Goal: Transaction & Acquisition: Purchase product/service

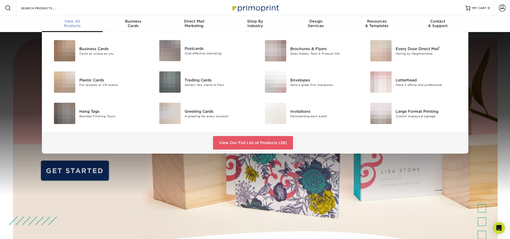
click at [68, 26] on div "View All Products" at bounding box center [72, 23] width 61 height 9
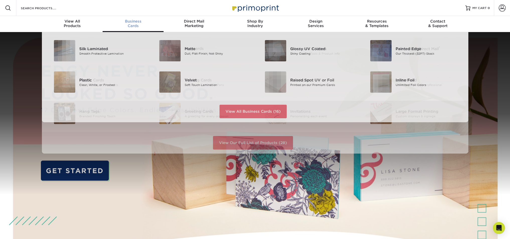
click at [129, 26] on div "Business Cards" at bounding box center [133, 23] width 61 height 9
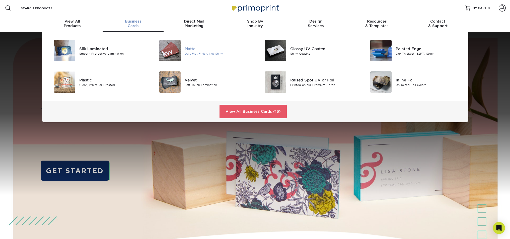
click at [192, 48] on div "Matte" at bounding box center [218, 49] width 66 height 6
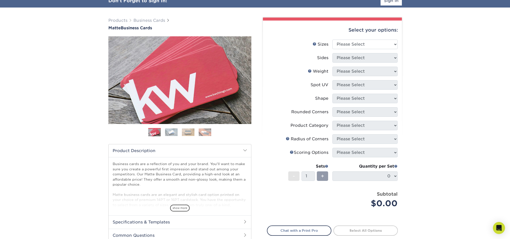
scroll to position [45, 0]
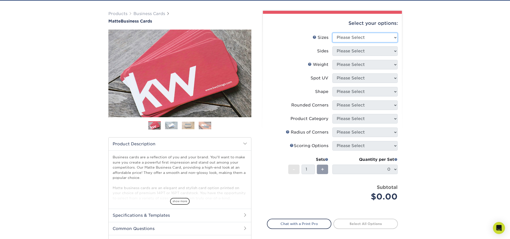
click at [379, 39] on select "Please Select 1.5" x 3.5" - Mini 1.75" x 3.5" - Mini 2" x 2" - Square 2" x 3" -…" at bounding box center [364, 38] width 65 height 10
select select "2.00x3.50"
click option "2" x 3.5" - Standard" at bounding box center [0, 0] width 0 height 0
select select "13abbda7-1d64-4f25-8bb2-c179b224825d"
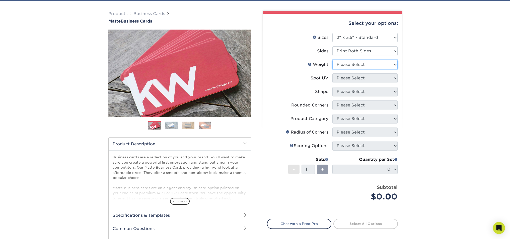
click at [369, 64] on select "Please Select 16PT 14PT" at bounding box center [364, 65] width 65 height 10
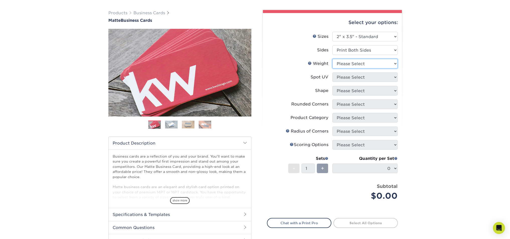
scroll to position [31, 0]
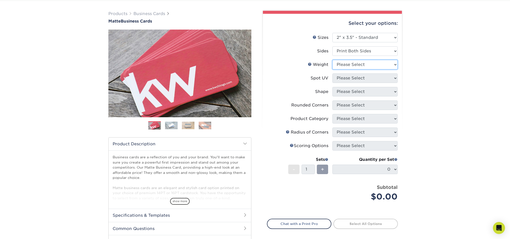
select select "16PT"
click at [365, 77] on select "Please Select No Spot UV Front and Back (Both Sides) Front Only Back Only" at bounding box center [364, 79] width 65 height 10
select select "3"
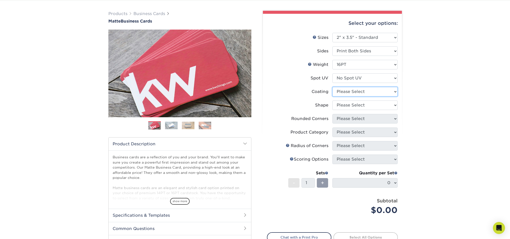
select select "121bb7b5-3b4d-429f-bd8d-bbf80e953313"
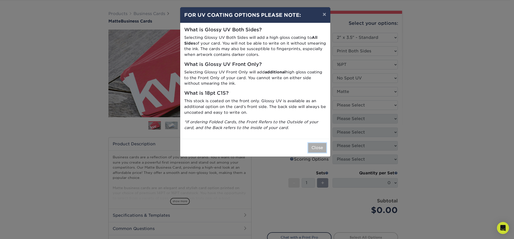
click at [318, 148] on button "Close" at bounding box center [317, 148] width 18 height 10
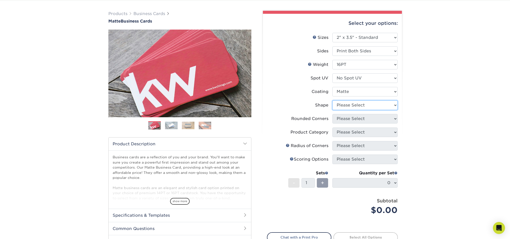
select select "standard"
select select "0"
click option "No" at bounding box center [0, 0] width 0 height 0
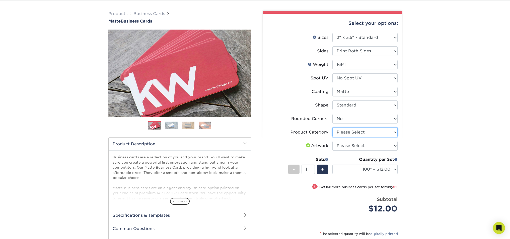
select select "3b5148f1-0588-4f88-a218-97bcfdce65c1"
click option "Business Cards" at bounding box center [0, 0] width 0 height 0
select select "upload"
click option "I will upload files" at bounding box center [0, 0] width 0 height 0
click at [489, 151] on div "Products Business Cards Matte Business Cards Previous Next 100 $ 9" at bounding box center [255, 150] width 510 height 299
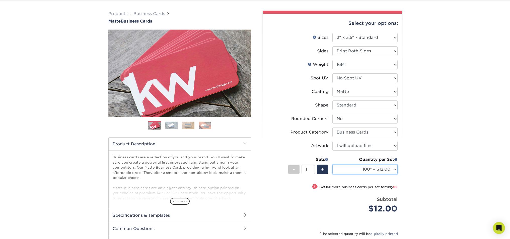
click at [332, 165] on select "100* – $12.00 250* – $21.00 500 – $42.00 1000 – $53.00 2500 – $95.00 5000 – $18…" at bounding box center [364, 170] width 65 height 10
select select "5000 – $183.00"
click option "5000 – $183.00" at bounding box center [0, 0] width 0 height 0
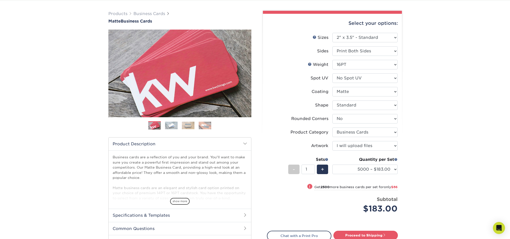
click at [469, 81] on div "Products Business Cards Matte Business Cards Previous Next 100 $ 9" at bounding box center [255, 145] width 510 height 289
